Goal: Communication & Community: Answer question/provide support

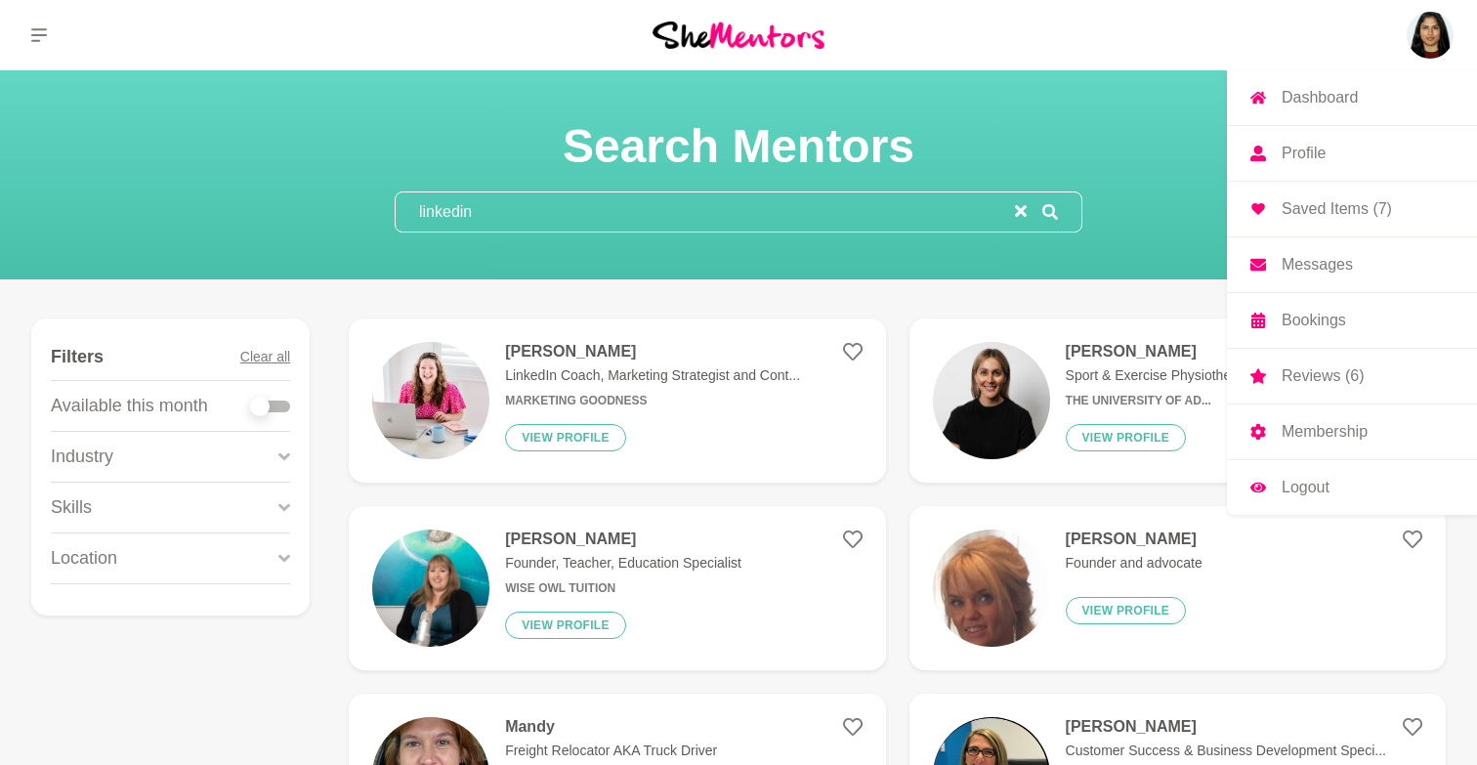
type input "linkedin"
click at [1425, 21] on img at bounding box center [1430, 35] width 47 height 47
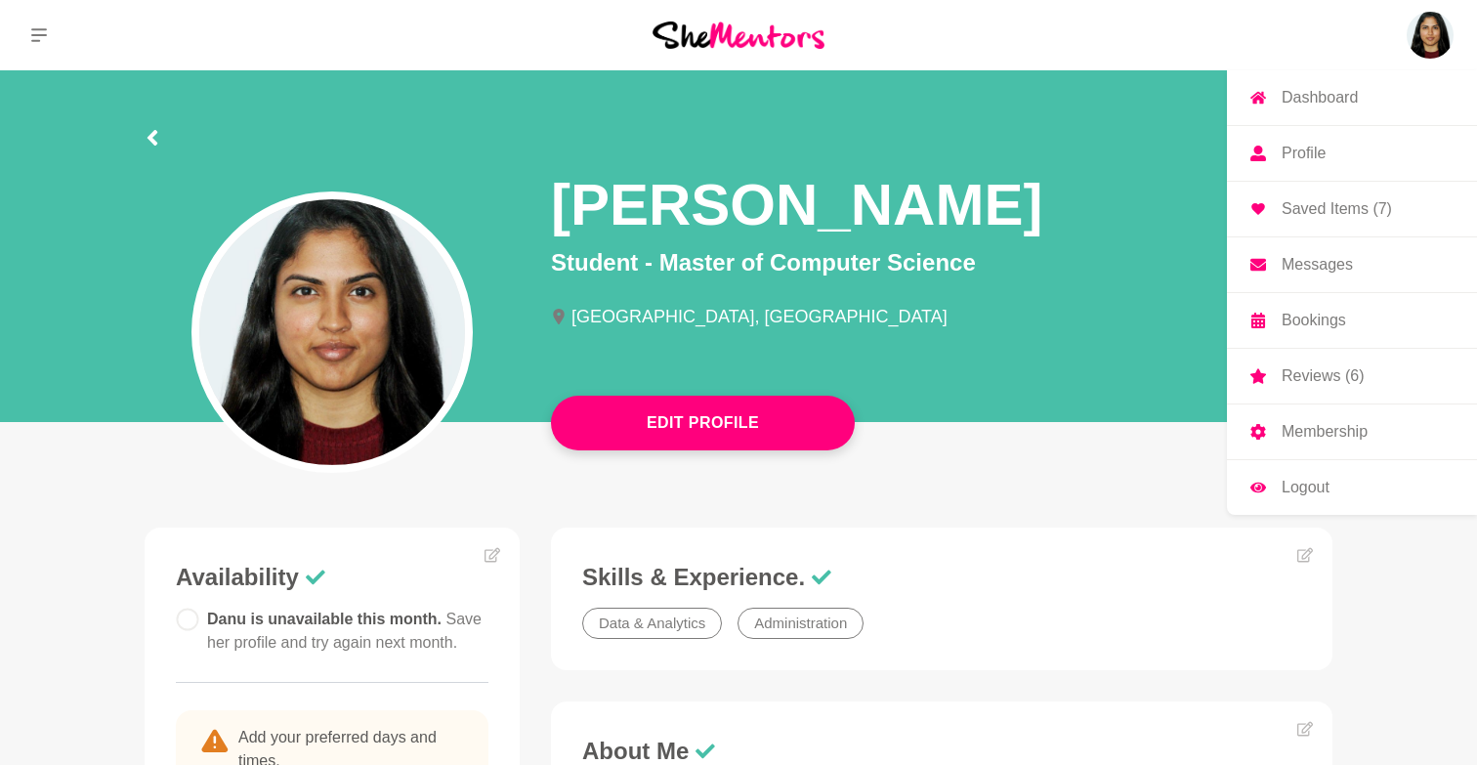
click at [1301, 270] on p "Messages" at bounding box center [1317, 265] width 71 height 16
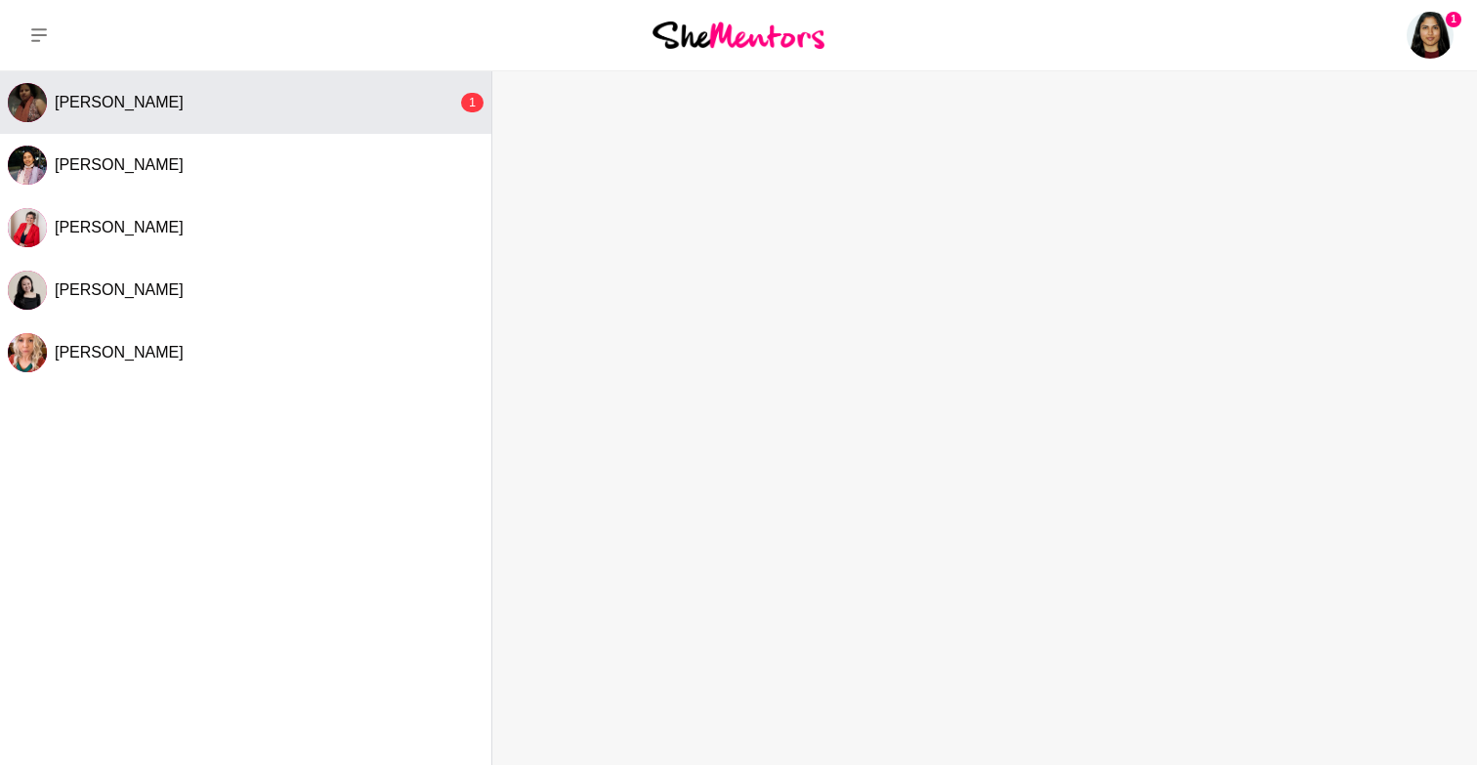
click at [234, 102] on div "[PERSON_NAME]" at bounding box center [256, 103] width 402 height 20
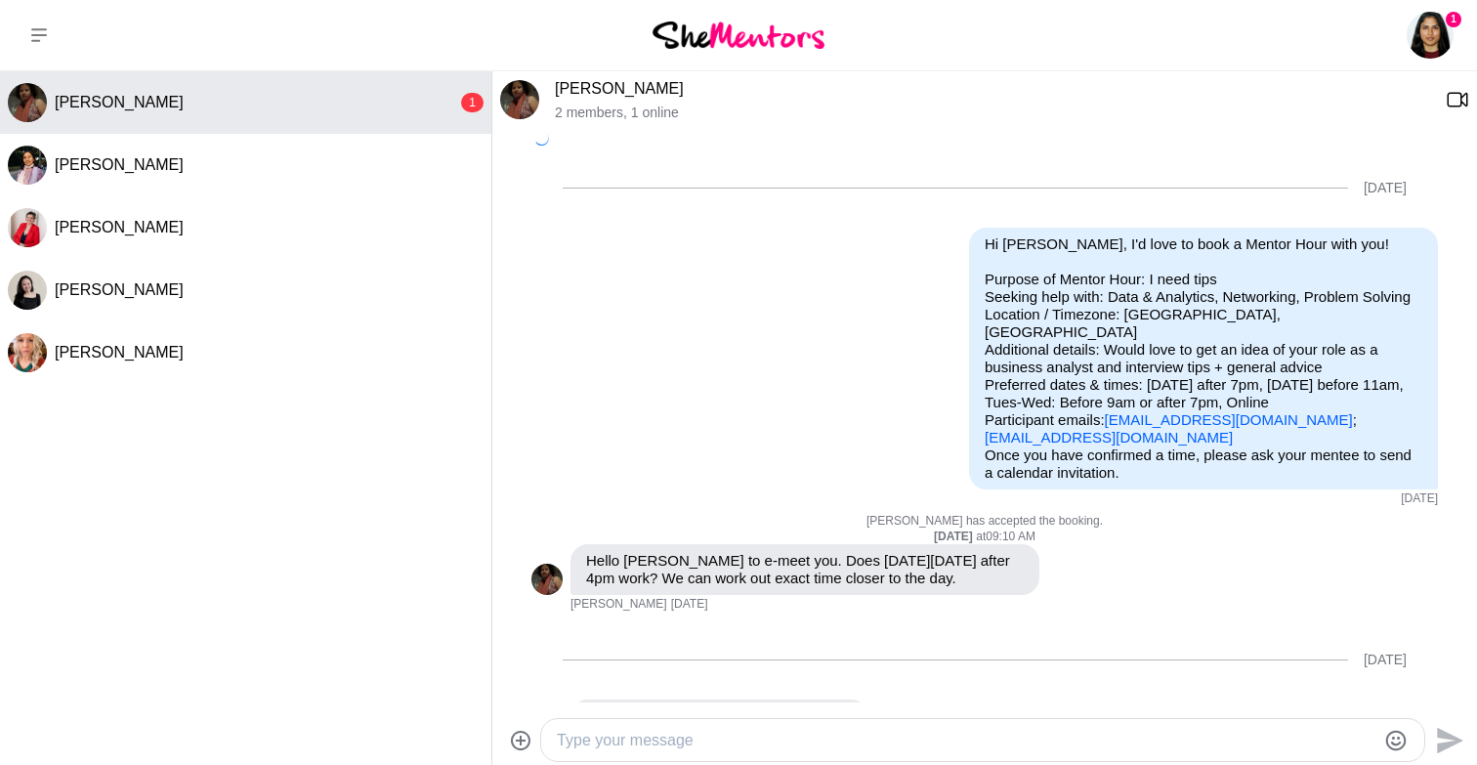
scroll to position [767, 0]
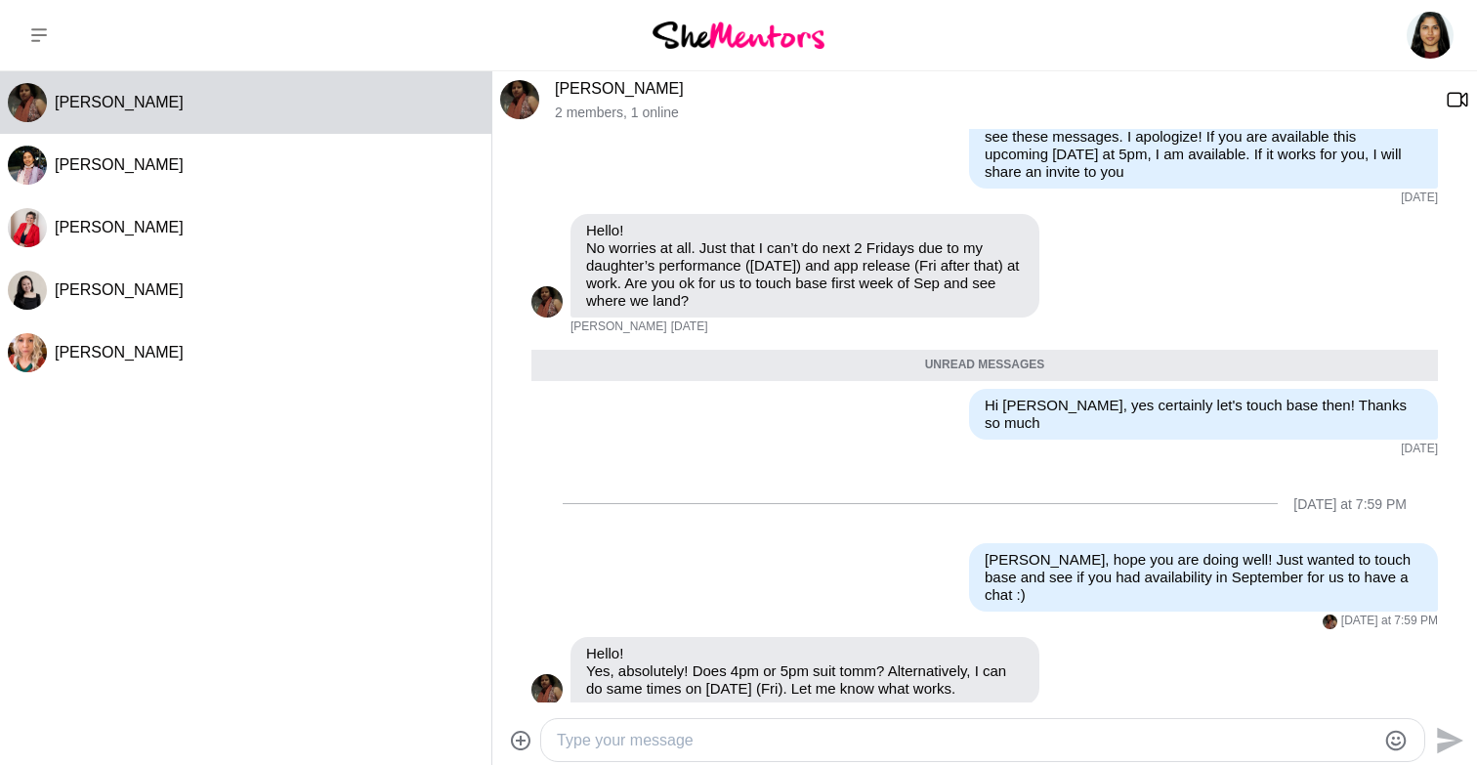
click at [749, 739] on textarea "Type your message" at bounding box center [966, 740] width 819 height 23
click at [594, 742] on textarea "Yes 5pm works" at bounding box center [966, 740] width 819 height 23
click at [672, 733] on textarea "Yes 4pm works" at bounding box center [966, 740] width 819 height 23
drag, startPoint x: 624, startPoint y: 738, endPoint x: 692, endPoint y: 737, distance: 67.4
click at [692, 737] on textarea "Yes 4pm works" at bounding box center [966, 740] width 819 height 23
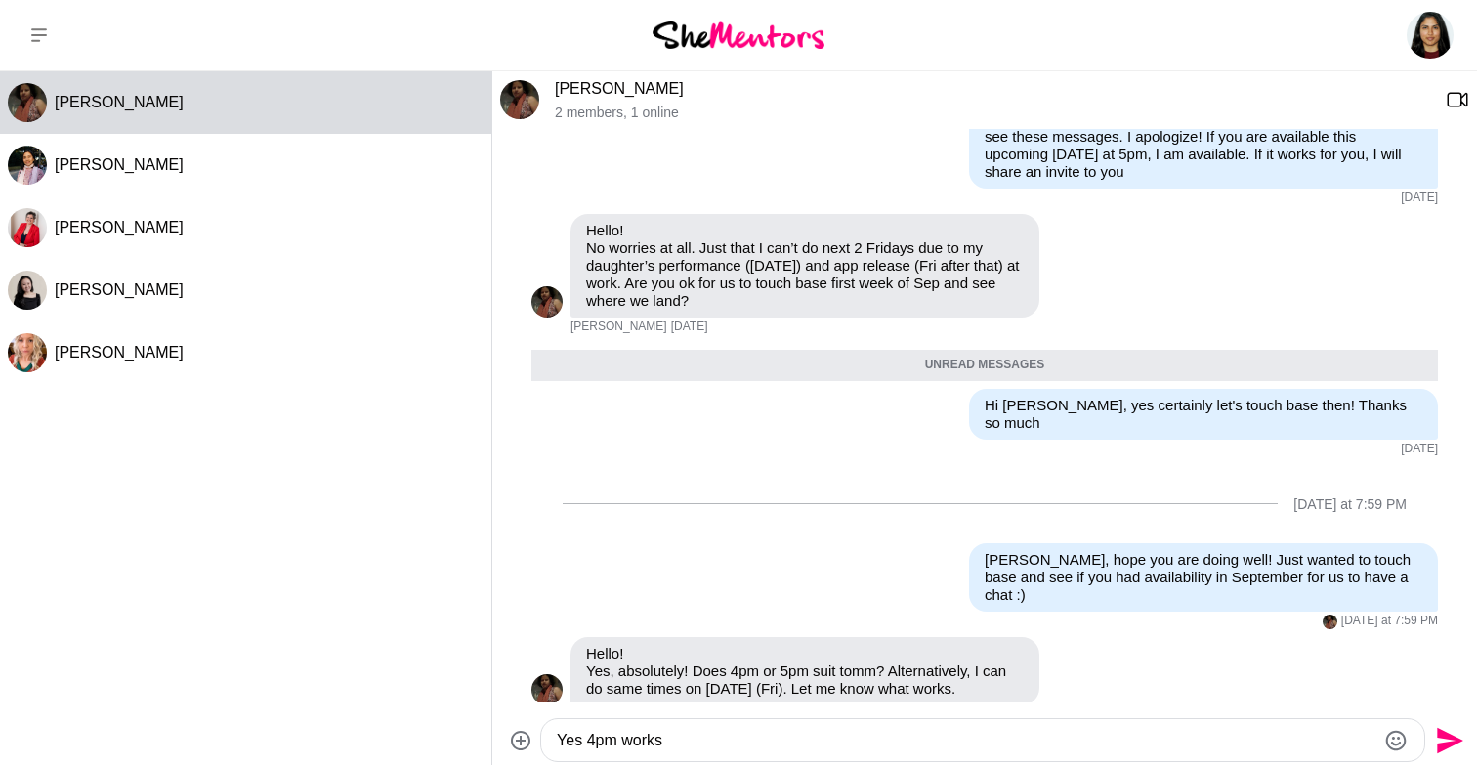
click at [692, 737] on textarea "Yes 4pm works" at bounding box center [966, 740] width 819 height 23
click at [1115, 741] on textarea "Yes 4pm works for [DATE] (11th), thank you! Let me know an email I can share an…" at bounding box center [966, 740] width 819 height 23
type textarea "Yes 4pm works for [DATE] (11th), thank you! Let me know an email I can share th…"
click at [1443, 743] on icon "Send" at bounding box center [1450, 740] width 26 height 26
